Goal: Book appointment/travel/reservation

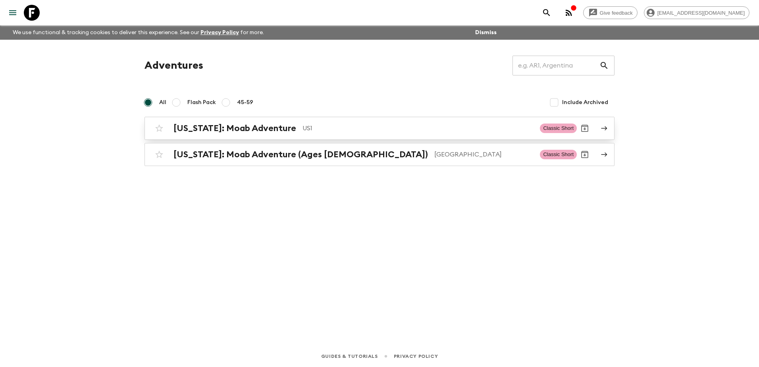
click at [233, 126] on h2 "[US_STATE]: Moab Adventure" at bounding box center [234, 128] width 123 height 10
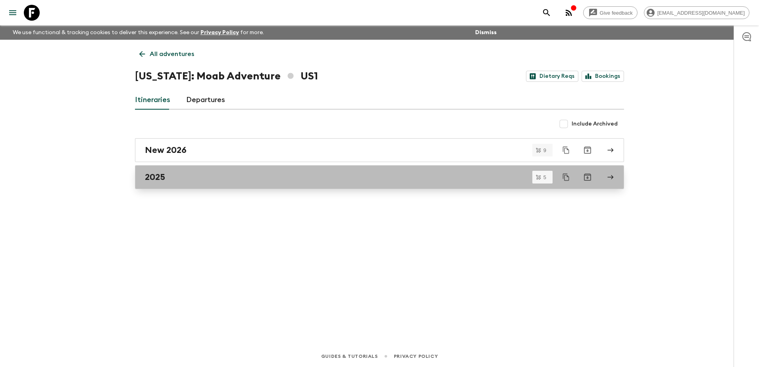
click at [243, 181] on div "2025" at bounding box center [372, 177] width 454 height 10
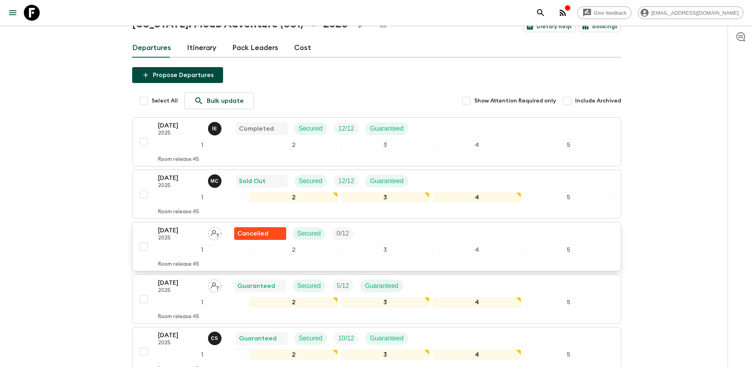
scroll to position [133, 0]
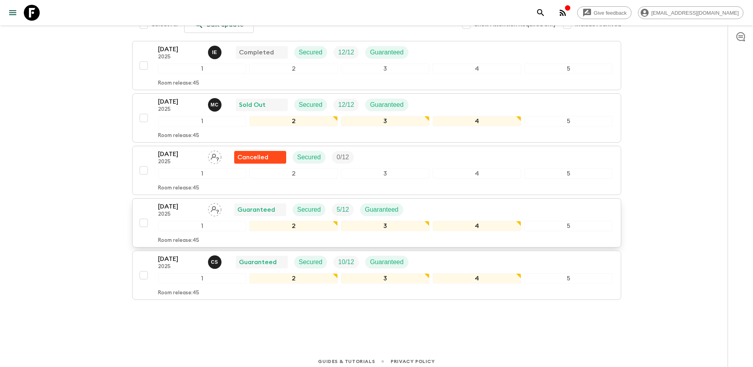
scroll to position [133, 0]
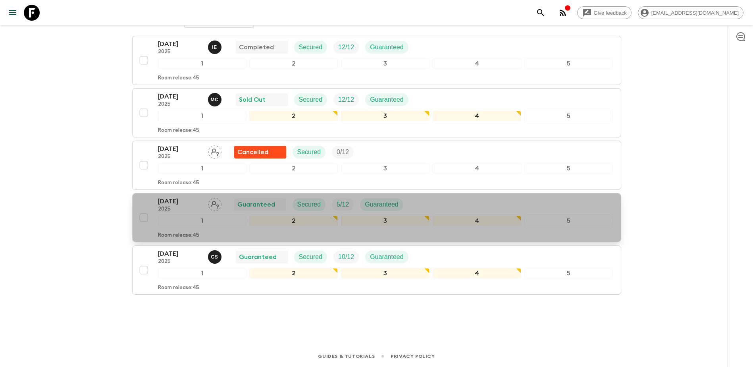
click at [193, 210] on p "2025" at bounding box center [180, 209] width 44 height 6
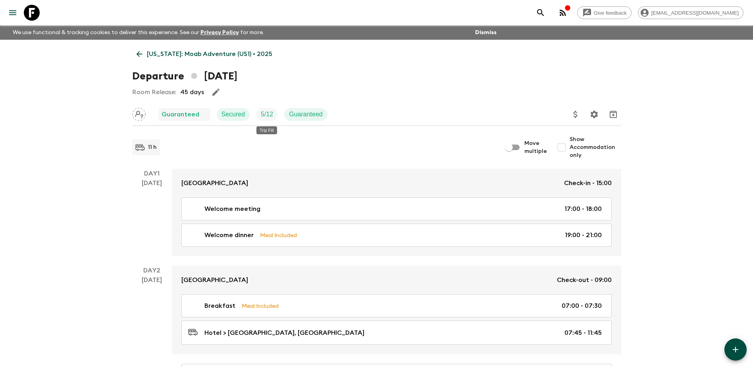
click at [265, 114] on p "5 / 12" at bounding box center [267, 115] width 12 height 10
click at [139, 54] on icon at bounding box center [139, 54] width 9 height 9
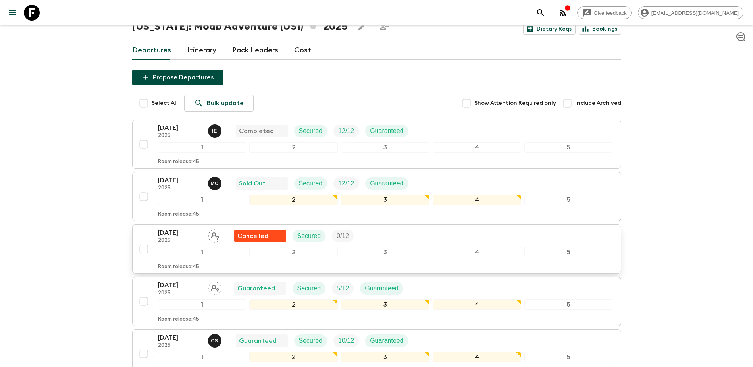
scroll to position [133, 0]
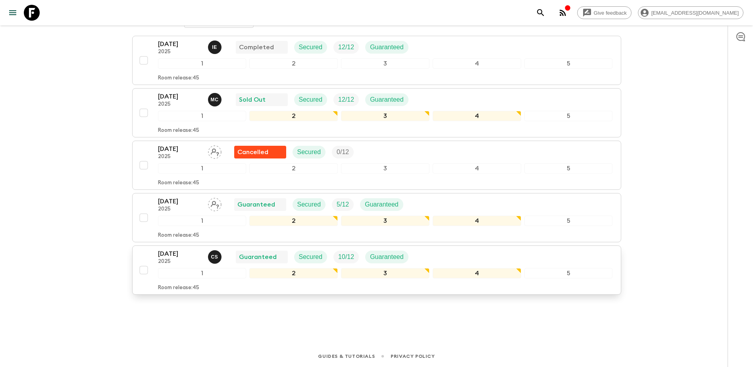
click at [229, 261] on div "26 Oct 2025 2025 C S Guaranteed Secured 10 / 12 Guaranteed" at bounding box center [286, 257] width 257 height 16
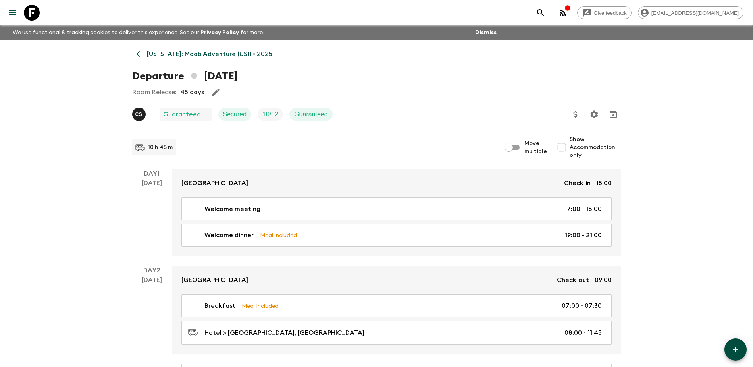
click at [141, 52] on icon at bounding box center [139, 54] width 9 height 9
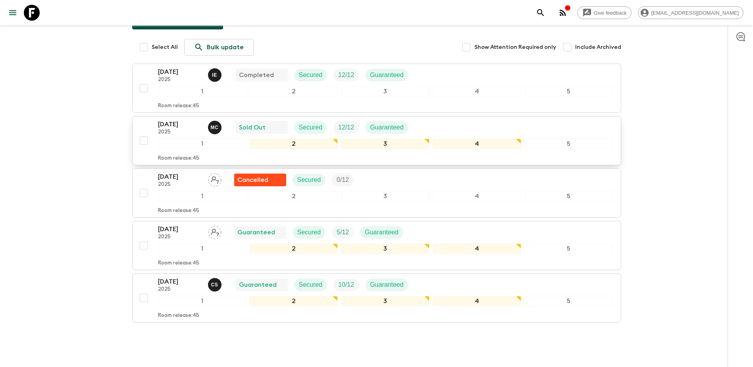
scroll to position [133, 0]
